Goal: Task Accomplishment & Management: Manage account settings

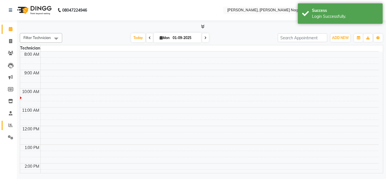
select select "en"
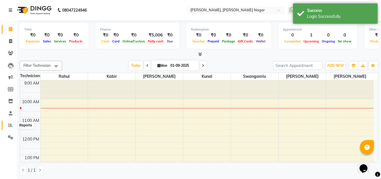
click at [13, 127] on span at bounding box center [11, 125] width 10 height 6
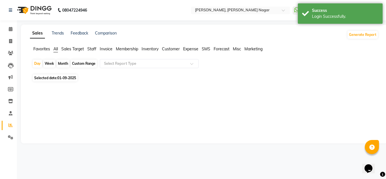
click at [65, 62] on div "Month" at bounding box center [62, 64] width 13 height 8
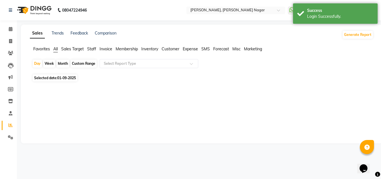
select select "9"
select select "2025"
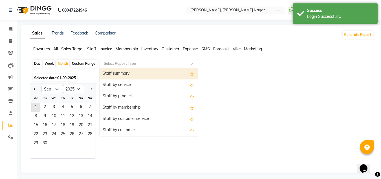
click at [126, 62] on input "text" at bounding box center [143, 64] width 81 height 6
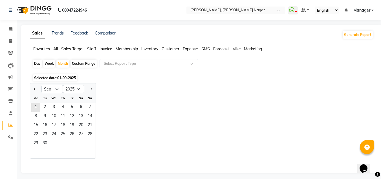
click at [62, 76] on span "01-09-2025" at bounding box center [66, 78] width 19 height 4
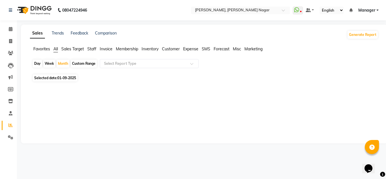
click at [59, 80] on span "01-09-2025" at bounding box center [66, 78] width 19 height 4
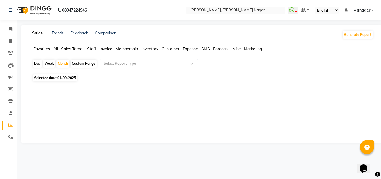
select select "9"
select select "2025"
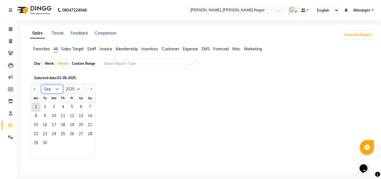
click at [56, 91] on select "Jan Feb Mar Apr May Jun [DATE] Aug Sep Oct Nov Dec" at bounding box center [51, 89] width 21 height 8
select select "8"
click at [41, 85] on select "Jan Feb Mar Apr May Jun [DATE] Aug Sep Oct Nov Dec" at bounding box center [51, 89] width 21 height 8
click at [70, 108] on span "1" at bounding box center [71, 107] width 9 height 9
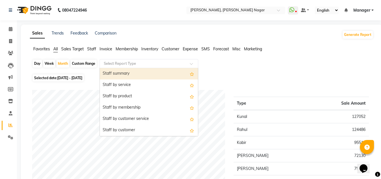
click at [138, 64] on input "text" at bounding box center [143, 64] width 81 height 6
click at [133, 70] on div "Staff summary" at bounding box center [149, 73] width 98 height 11
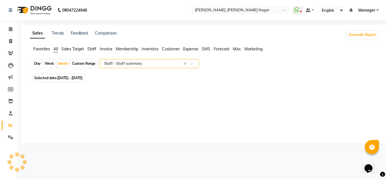
select select "csv"
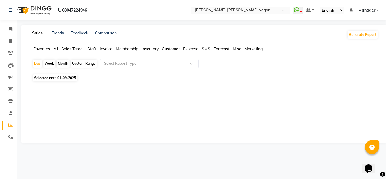
click at [63, 78] on span "01-09-2025" at bounding box center [66, 78] width 19 height 4
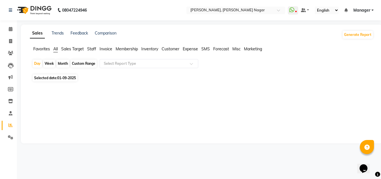
select select "9"
select select "2025"
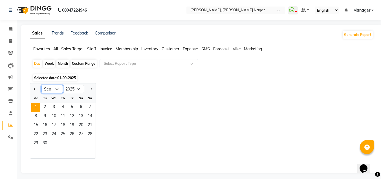
click at [57, 87] on select "Jan Feb Mar Apr May Jun [DATE] Aug Sep Oct Nov Dec" at bounding box center [51, 89] width 21 height 8
select select "8"
click at [41, 85] on select "Jan Feb Mar Apr May Jun [DATE] Aug Sep Oct Nov Dec" at bounding box center [51, 89] width 21 height 8
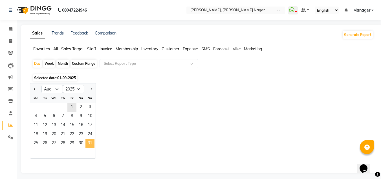
click at [90, 144] on span "31" at bounding box center [90, 143] width 9 height 9
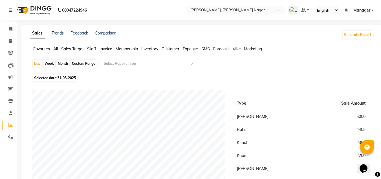
click at [62, 63] on div "Month" at bounding box center [62, 64] width 13 height 8
select select "8"
select select "2025"
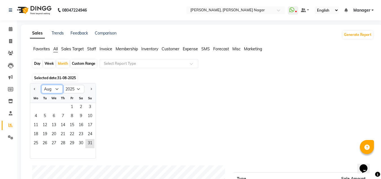
click at [56, 89] on select "Jan Feb Mar Apr May Jun [DATE] Aug Sep Oct Nov Dec" at bounding box center [51, 89] width 21 height 8
click at [70, 107] on span "1" at bounding box center [71, 107] width 9 height 9
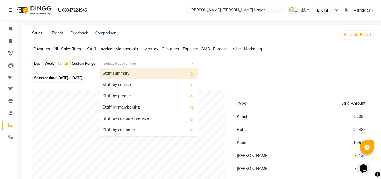
click at [159, 66] on input "text" at bounding box center [143, 64] width 81 height 6
click at [123, 71] on div "Staff summary" at bounding box center [149, 73] width 98 height 11
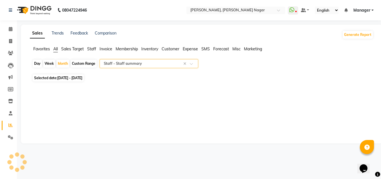
select select "csv"
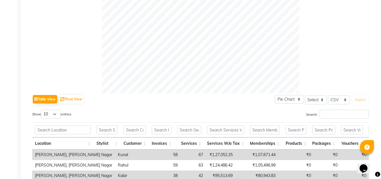
scroll to position [198, 0]
click at [74, 97] on button "Pivot View" at bounding box center [71, 99] width 25 height 8
select select "csv"
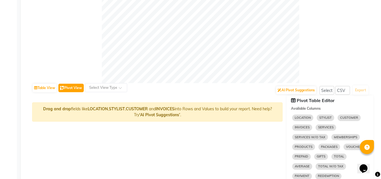
scroll to position [207, 0]
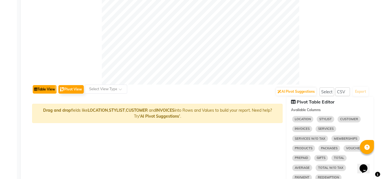
click at [50, 86] on button "Table View" at bounding box center [45, 89] width 24 height 8
select select "csv"
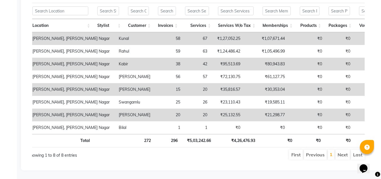
scroll to position [327, 0]
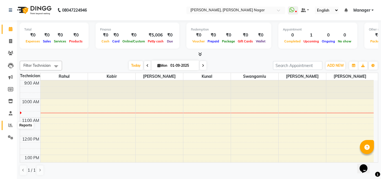
click at [9, 123] on span at bounding box center [11, 125] width 10 height 6
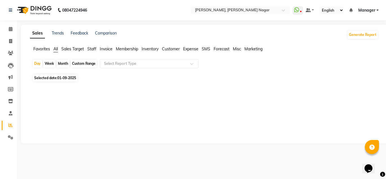
click at [67, 63] on div "Month" at bounding box center [62, 64] width 13 height 8
select select "9"
select select "2025"
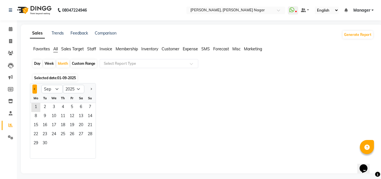
click at [34, 91] on button "Previous month" at bounding box center [34, 88] width 5 height 9
select select "8"
click at [71, 109] on span "1" at bounding box center [71, 107] width 9 height 9
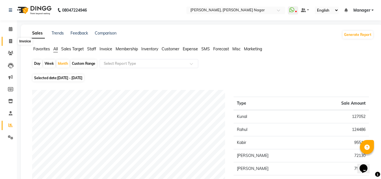
click at [14, 38] on span at bounding box center [11, 41] width 10 height 6
select select "service"
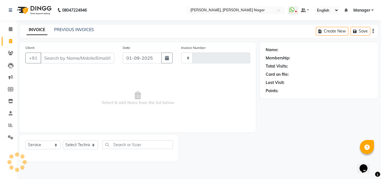
type input "1319"
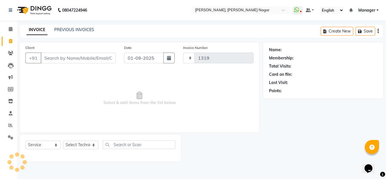
select select "7686"
click at [10, 121] on link "Reports" at bounding box center [9, 125] width 14 height 9
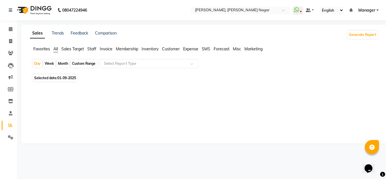
click at [90, 49] on span "Staff" at bounding box center [91, 48] width 9 height 5
click at [65, 64] on div "Month" at bounding box center [62, 64] width 13 height 8
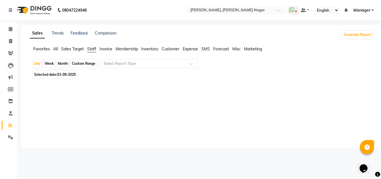
select select "9"
select select "2025"
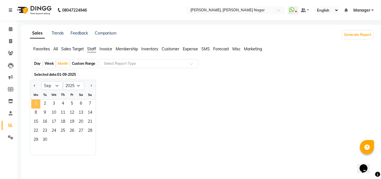
click at [37, 103] on span "1" at bounding box center [35, 103] width 9 height 9
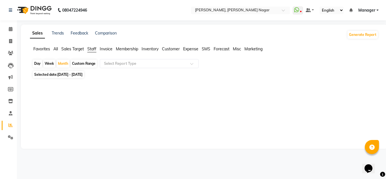
click at [80, 72] on span "[DATE] - [DATE]" at bounding box center [69, 74] width 25 height 4
select select "9"
select select "2025"
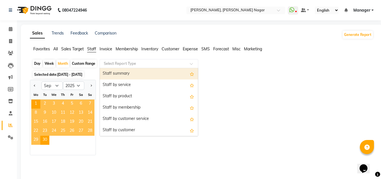
click at [121, 63] on input "text" at bounding box center [143, 64] width 81 height 6
click at [134, 75] on div "Staff summary" at bounding box center [149, 73] width 98 height 11
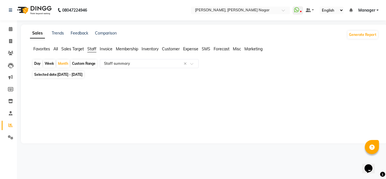
click at [65, 75] on span "[DATE] - [DATE]" at bounding box center [69, 74] width 25 height 4
select select "9"
select select "2025"
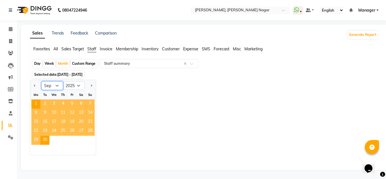
click at [53, 86] on select "Jan Feb Mar Apr May Jun [DATE] Aug Sep Oct Nov Dec" at bounding box center [51, 85] width 21 height 8
select select "8"
click at [41, 81] on select "Jan Feb Mar Apr May Jun [DATE] Aug Sep Oct Nov Dec" at bounding box center [51, 85] width 21 height 8
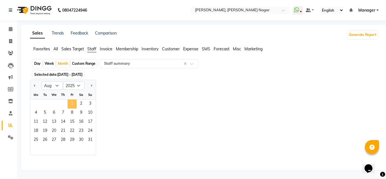
click at [72, 107] on span "1" at bounding box center [71, 103] width 9 height 9
select select "csv"
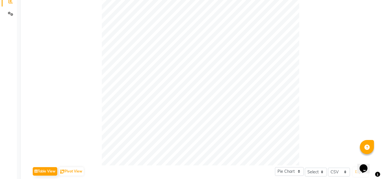
scroll to position [279, 0]
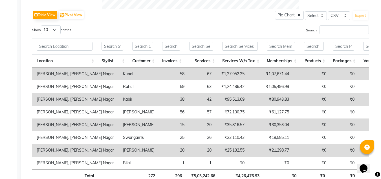
click at [193, 18] on div "Table View Pivot View Pie Chart Bar Chart Select Select CSV PDF Export" at bounding box center [200, 15] width 337 height 12
select select "service"
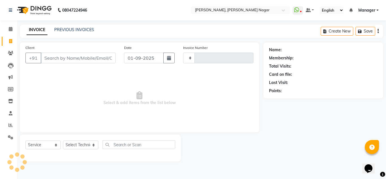
type input "1319"
select select "7686"
click at [373, 10] on span "Manager" at bounding box center [366, 10] width 17 height 6
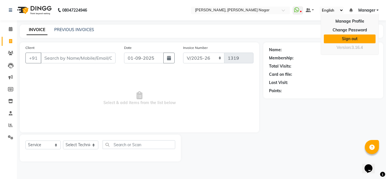
click at [350, 37] on link "Sign out" at bounding box center [349, 38] width 52 height 9
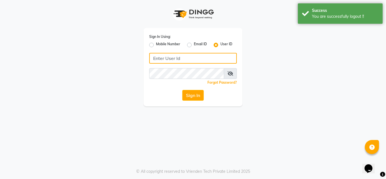
type input "9611560759"
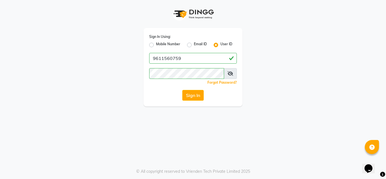
click at [156, 43] on label "Mobile Number" at bounding box center [168, 44] width 24 height 7
click at [156, 43] on input "Mobile Number" at bounding box center [158, 43] width 4 height 4
radio input "true"
radio input "false"
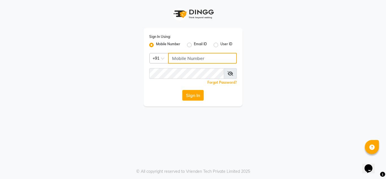
click at [179, 56] on input "Username" at bounding box center [202, 58] width 69 height 11
type input "7760894079"
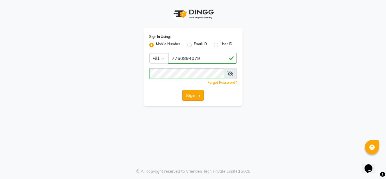
click at [191, 94] on button "Sign In" at bounding box center [192, 95] width 21 height 11
